Goal: Task Accomplishment & Management: Manage account settings

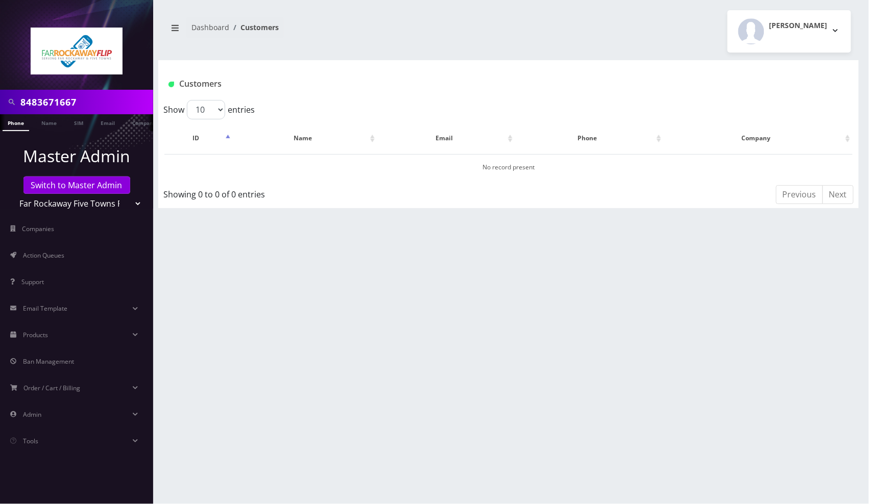
click at [102, 102] on input "8483671667" at bounding box center [85, 101] width 130 height 19
click at [102, 101] on input "8483671667" at bounding box center [85, 101] width 130 height 19
paste input "50188093904"
type input "50188093904"
click at [17, 126] on link "Phone" at bounding box center [16, 122] width 27 height 17
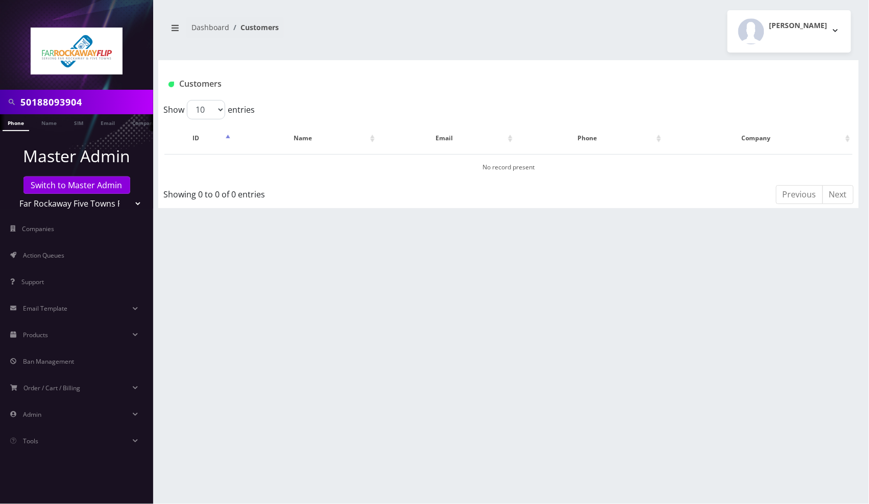
drag, startPoint x: 131, startPoint y: 199, endPoint x: 118, endPoint y: 210, distance: 16.3
click at [131, 199] on select "Teltik Production My Link Mobile VennMobile Unlimited Advanced LTE Rexing Inc D…" at bounding box center [77, 203] width 130 height 19
select select "1"
click at [12, 194] on select "Teltik Production My Link Mobile VennMobile Unlimited Advanced LTE Rexing Inc D…" at bounding box center [77, 203] width 130 height 19
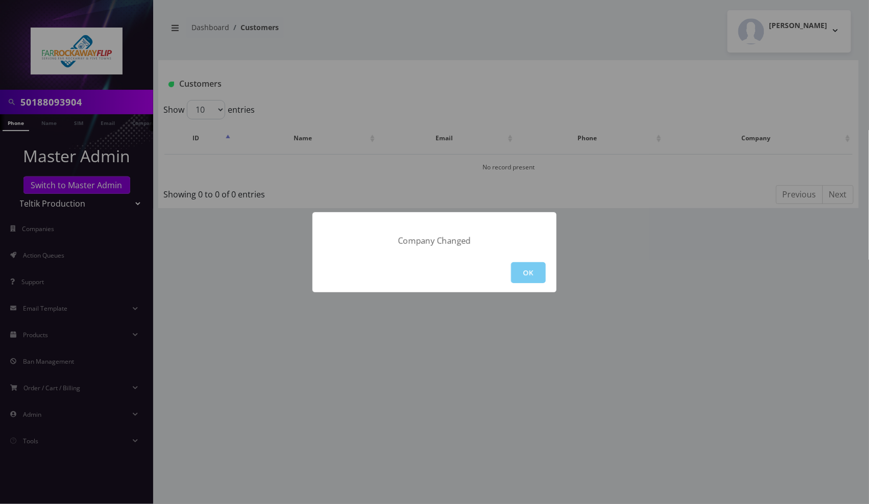
click at [519, 268] on button "OK" at bounding box center [528, 272] width 35 height 21
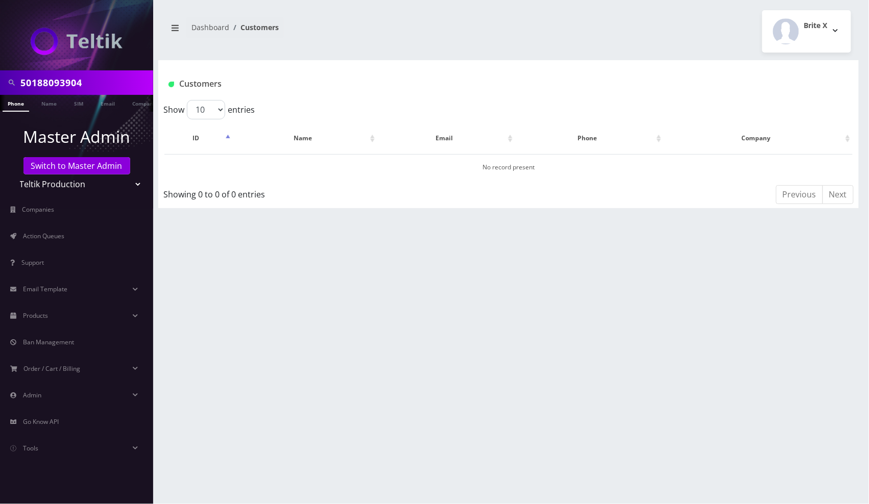
drag, startPoint x: 125, startPoint y: 185, endPoint x: 125, endPoint y: 191, distance: 6.1
click at [125, 185] on select "Teltik Production My Link Mobile VennMobile Unlimited Advanced LTE Rexing Inc D…" at bounding box center [77, 184] width 130 height 19
select select "20"
click at [12, 175] on select "Teltik Production My Link Mobile VennMobile Unlimited Advanced LTE Rexing Inc D…" at bounding box center [77, 184] width 130 height 19
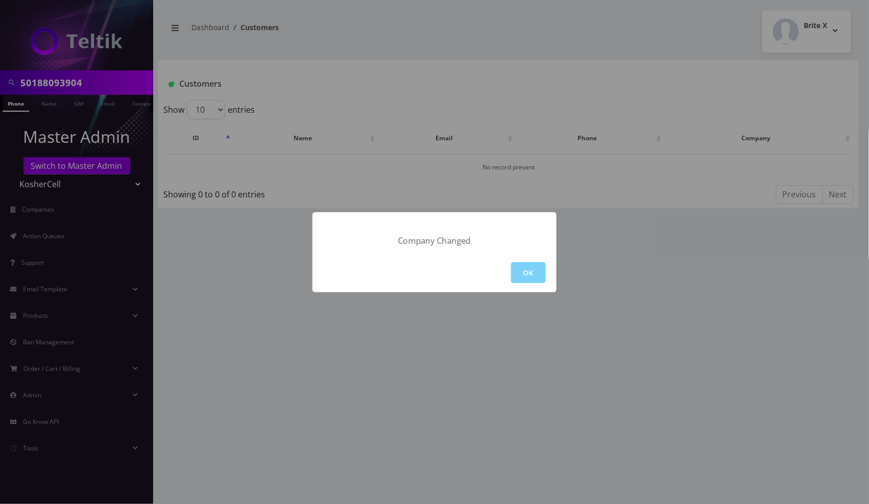
click at [520, 274] on button "OK" at bounding box center [528, 272] width 35 height 21
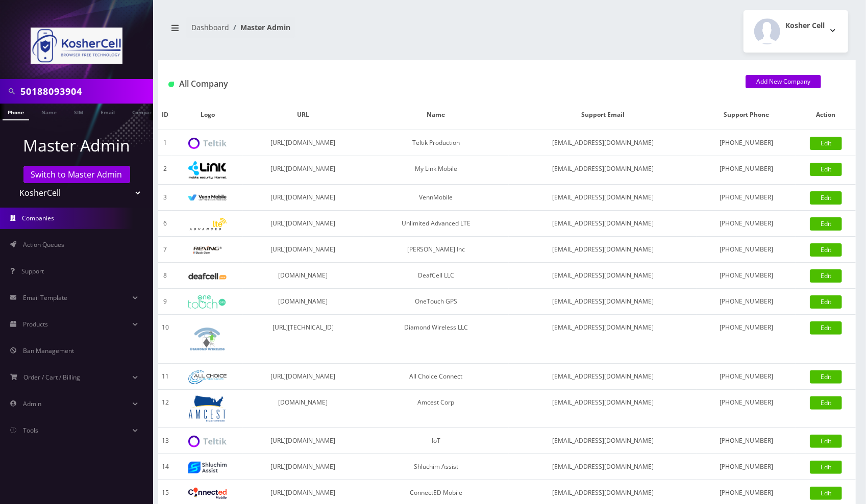
click at [20, 114] on link "Phone" at bounding box center [16, 112] width 27 height 17
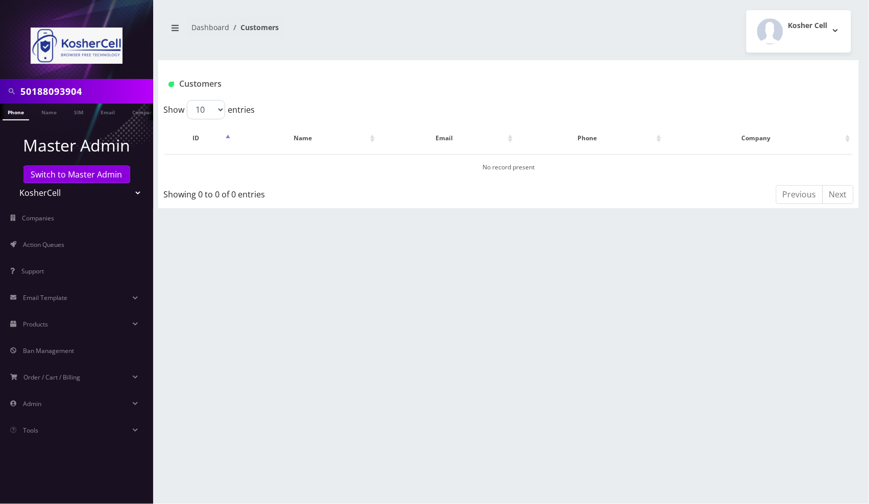
drag, startPoint x: 118, startPoint y: 188, endPoint x: 109, endPoint y: 194, distance: 11.0
click at [118, 188] on select "Teltik Production My Link Mobile VennMobile Unlimited Advanced LTE [PERSON_NAME…" at bounding box center [77, 192] width 130 height 19
